Goal: Check status

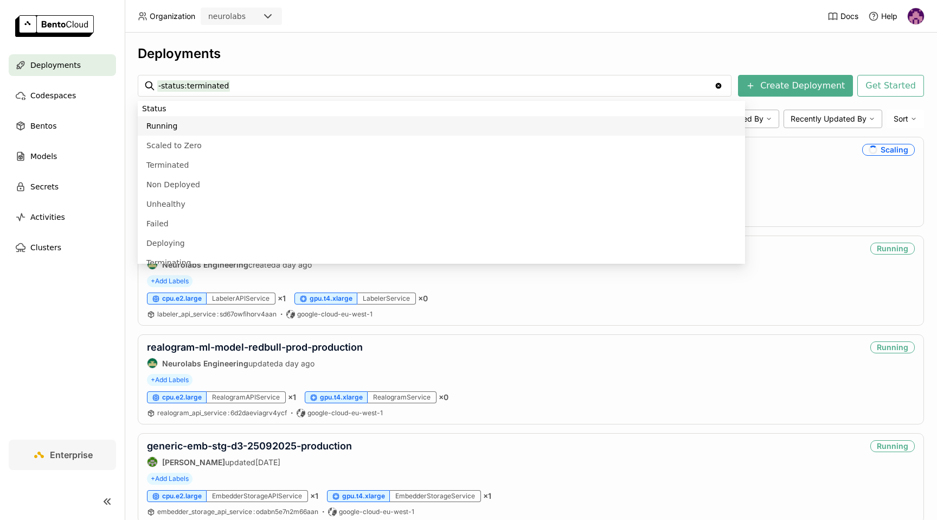
click at [356, 76] on div "-status:terminated -status:terminated" at bounding box center [434, 85] width 555 height 21
click at [353, 87] on input "-status:terminated" at bounding box center [435, 85] width 557 height 17
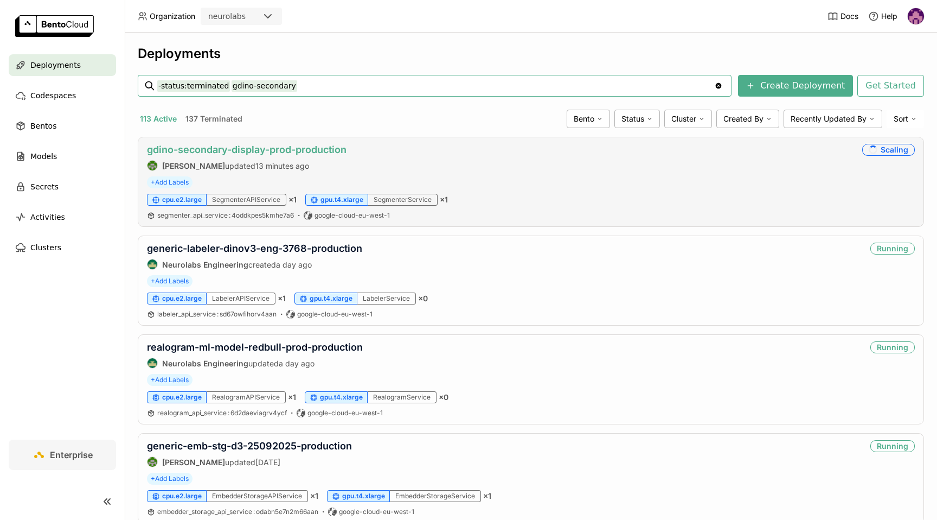
click at [312, 148] on link "gdino-secondary-display-prod-production" at bounding box center [247, 149] width 200 height 11
click at [299, 84] on input "-status:terminated gdino-secondary" at bounding box center [435, 85] width 557 height 17
type input "-status:terminated generic-labeler"
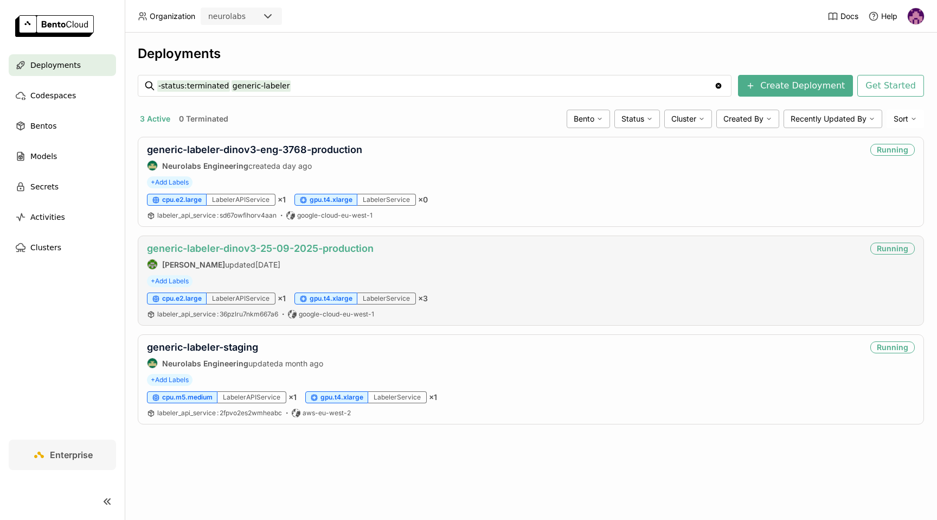
click at [344, 245] on link "generic-labeler-dinov3-25-09-2025-production" at bounding box center [260, 247] width 227 height 11
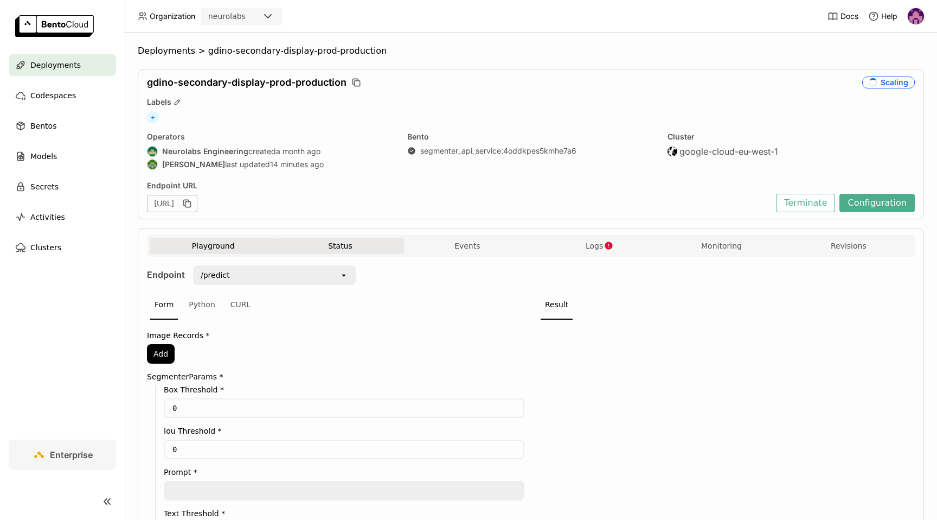
click at [325, 244] on button "Status" at bounding box center [340, 246] width 127 height 16
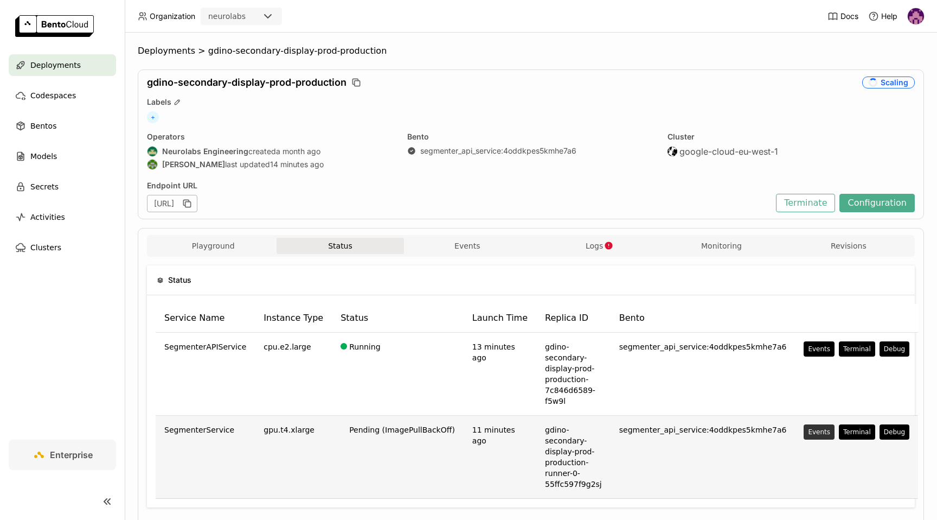
click at [808, 427] on div "Events" at bounding box center [819, 431] width 22 height 9
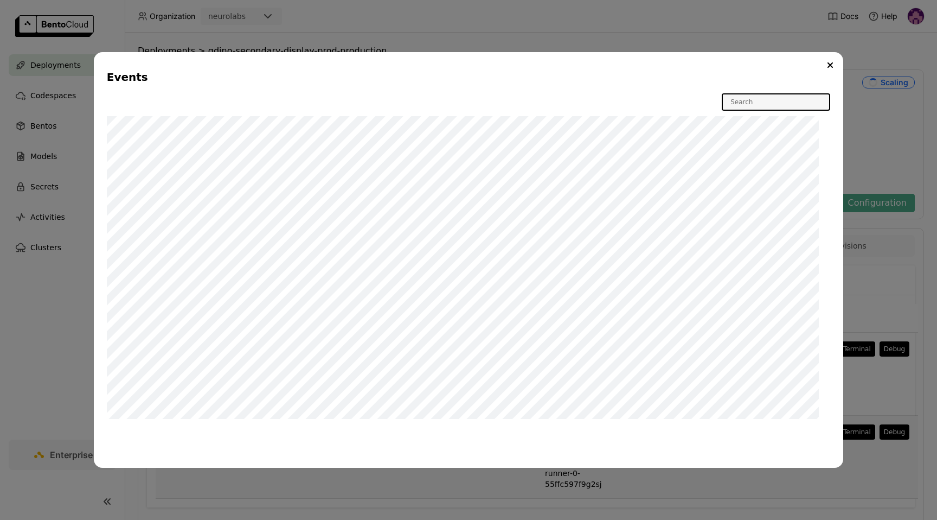
scroll to position [59, 0]
click at [824, 59] on button "Close" at bounding box center [830, 65] width 13 height 13
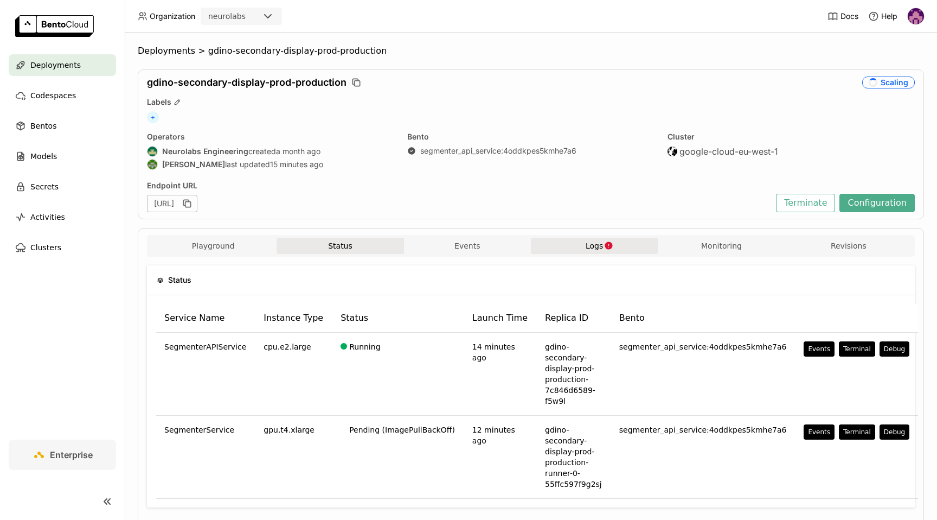
click at [585, 249] on button "Logs" at bounding box center [594, 246] width 127 height 16
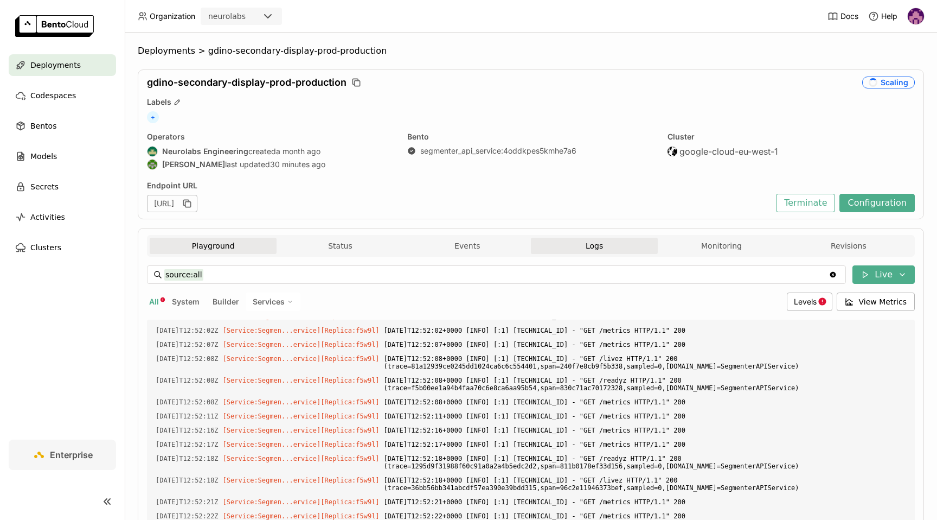
scroll to position [11735, 0]
